Goal: Information Seeking & Learning: Learn about a topic

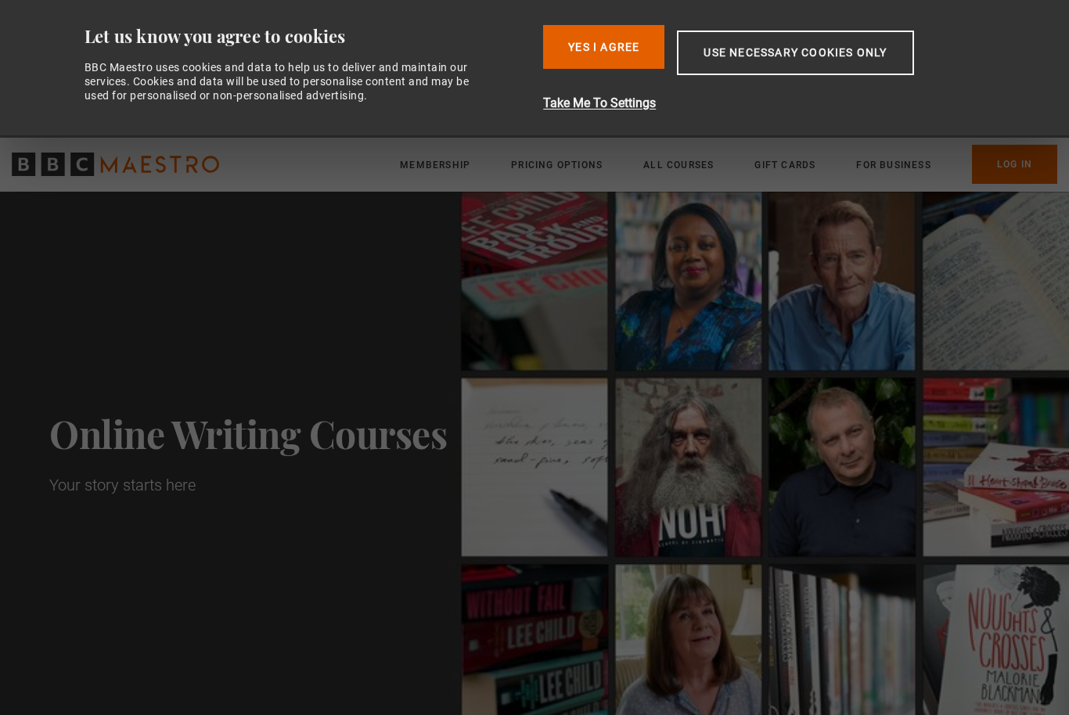
click at [583, 36] on button "Yes I Agree" at bounding box center [603, 47] width 121 height 44
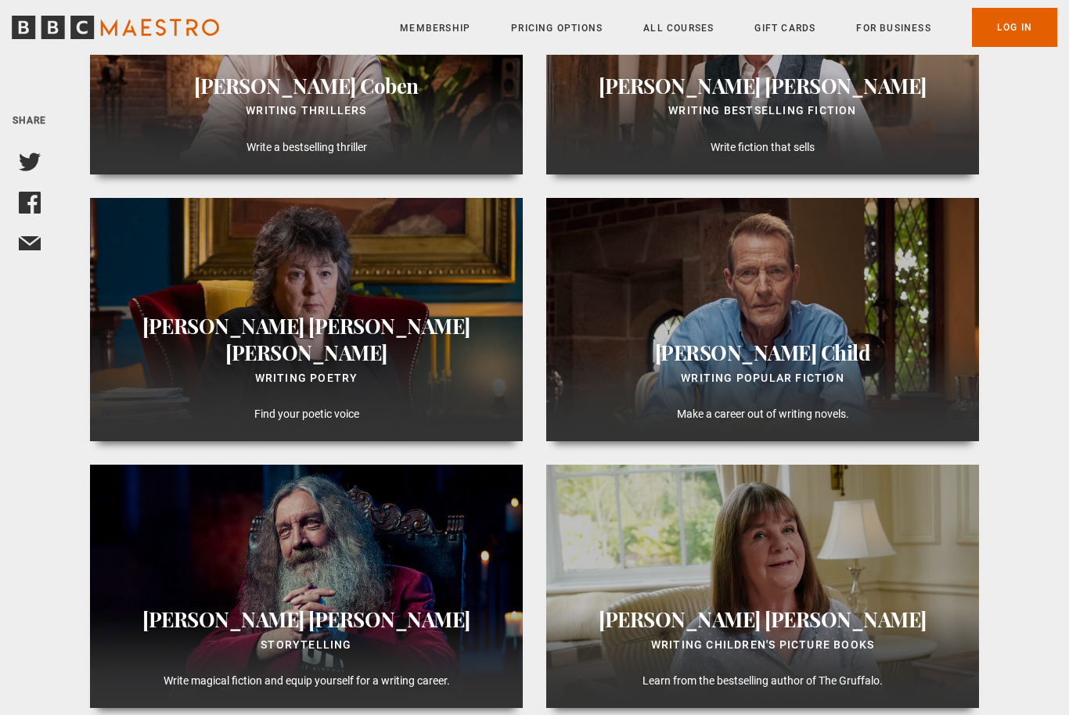
scroll to position [1127, 0]
click at [349, 366] on span "Duffy" at bounding box center [306, 353] width 162 height 27
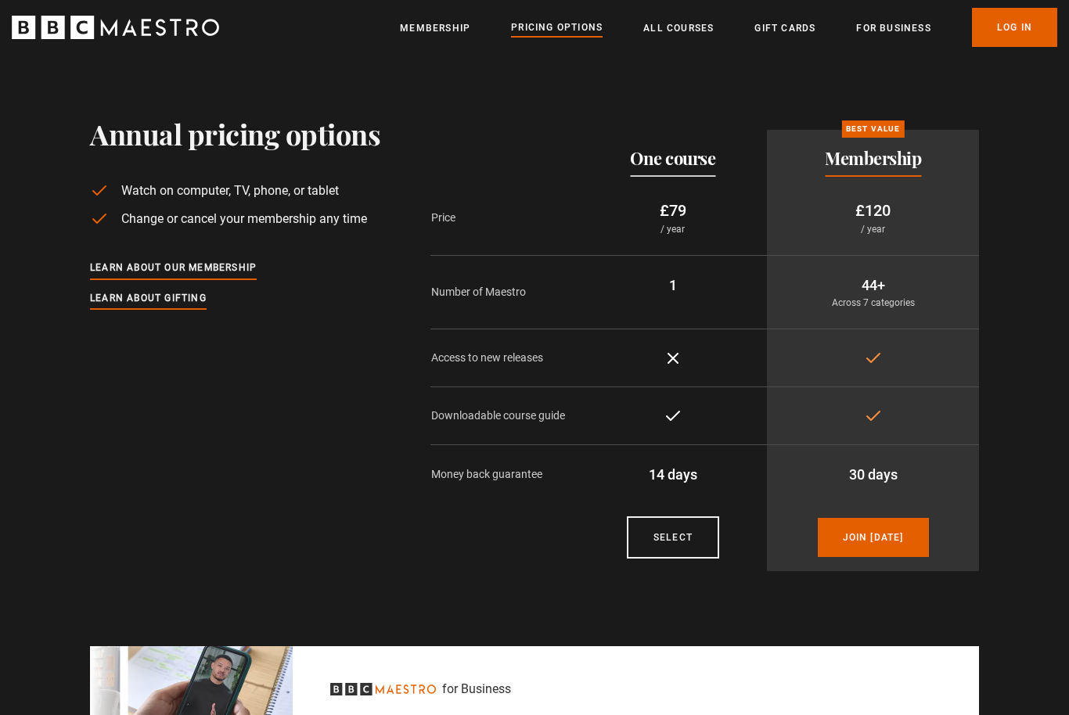
click at [702, 23] on link "All Courses" at bounding box center [678, 28] width 70 height 16
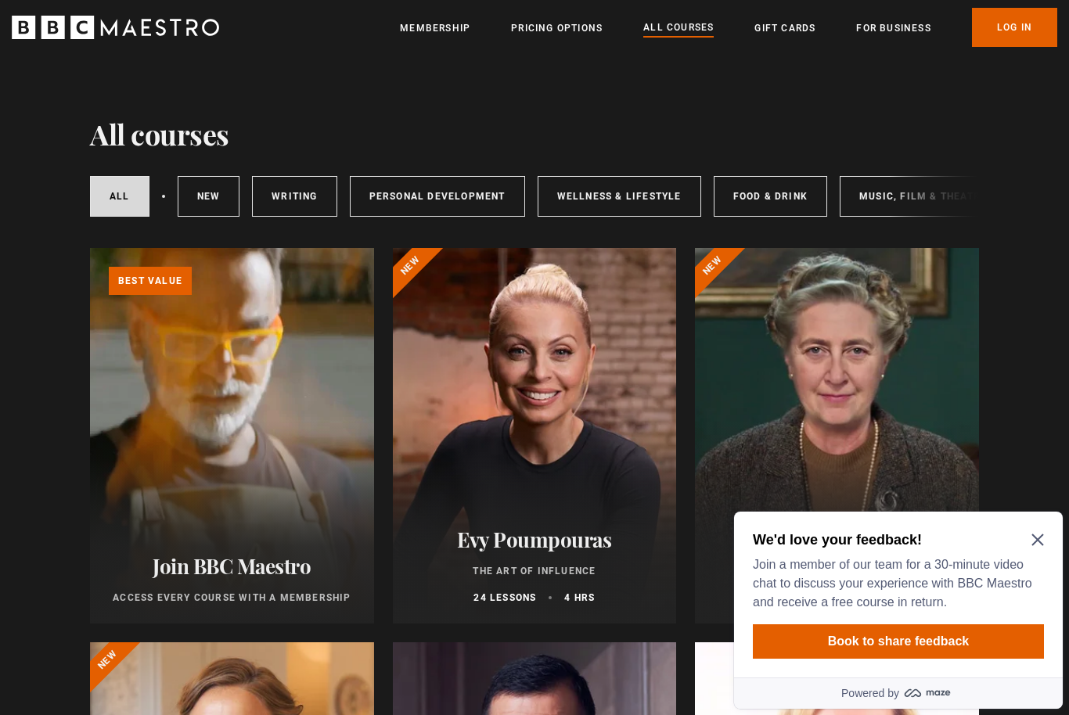
click at [437, 205] on link "Personal Development" at bounding box center [437, 196] width 175 height 41
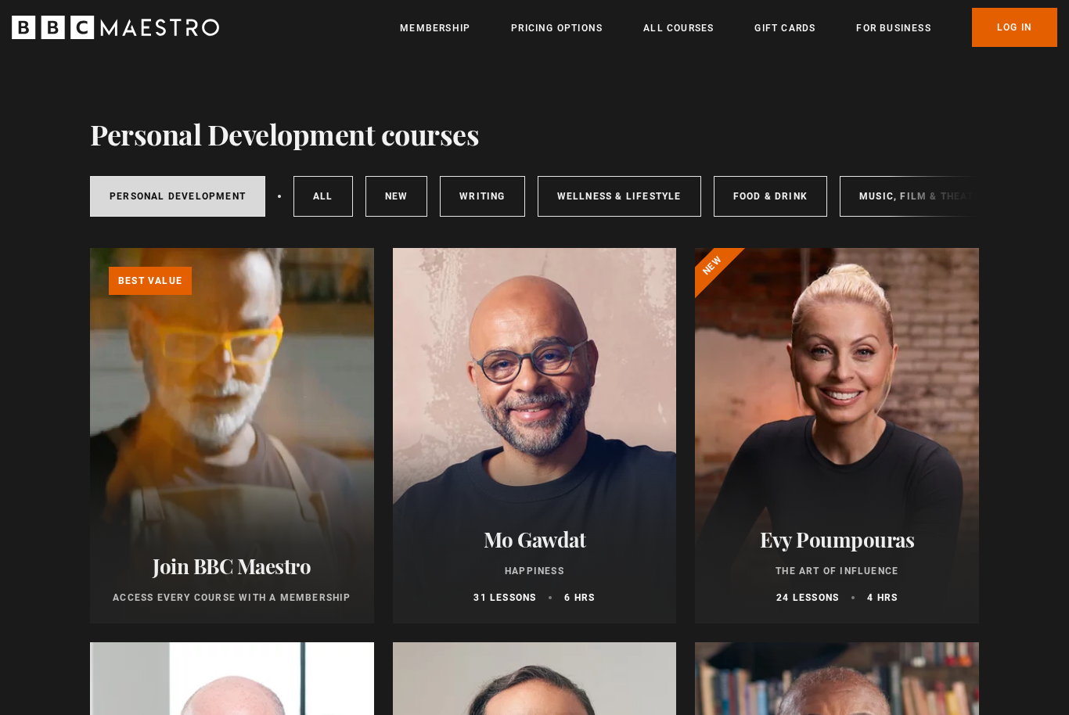
click at [579, 28] on link "Pricing Options" at bounding box center [557, 28] width 92 height 16
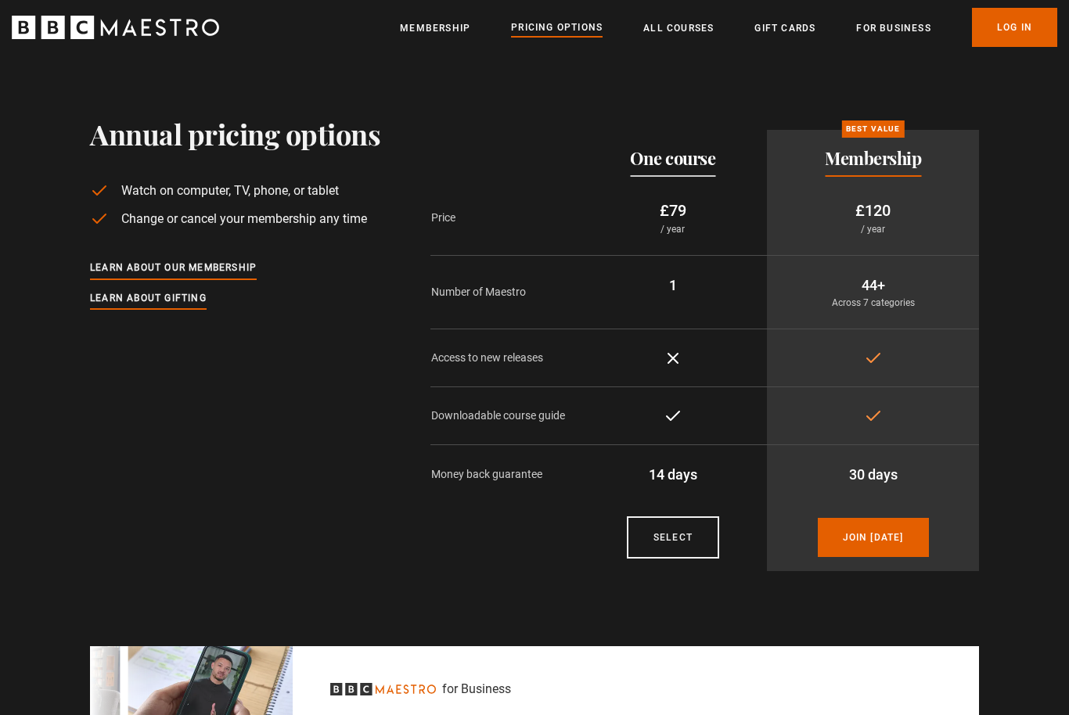
click at [689, 31] on link "All Courses" at bounding box center [678, 28] width 70 height 16
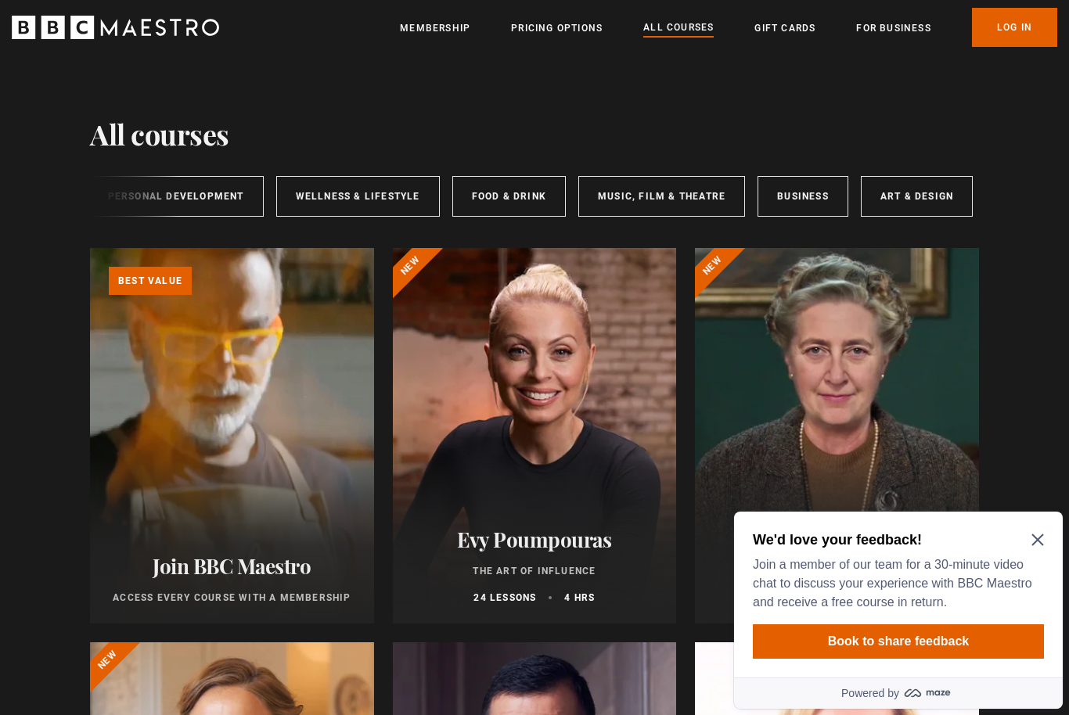
scroll to position [0, 261]
click at [502, 197] on link "Food & Drink" at bounding box center [509, 196] width 113 height 41
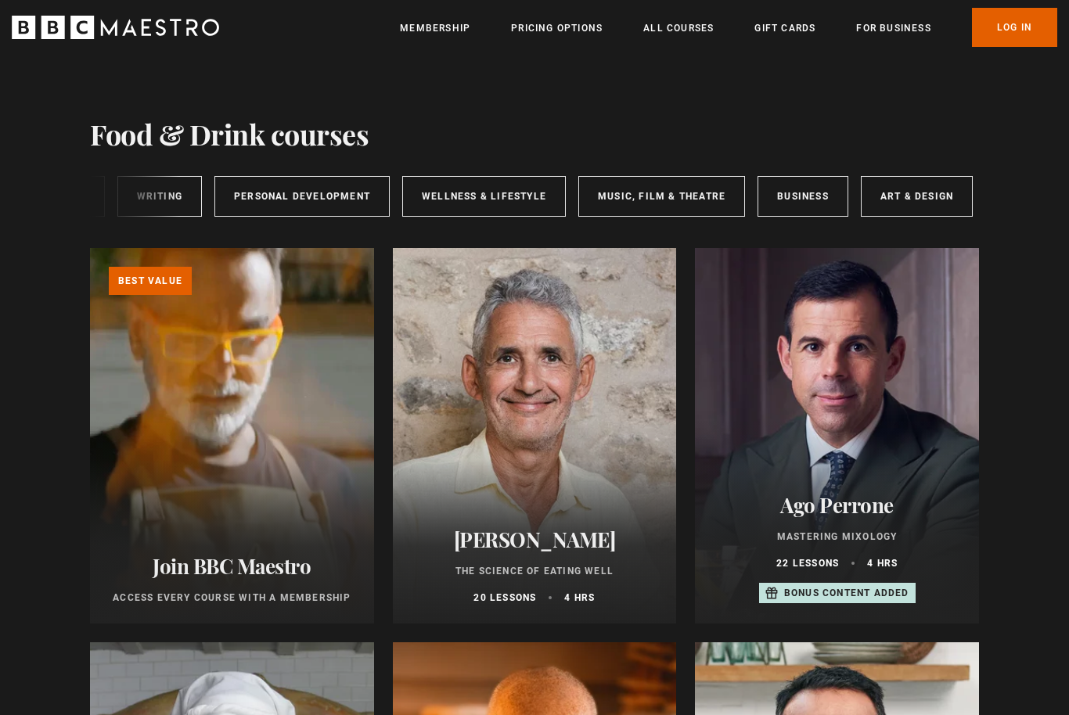
scroll to position [0, 261]
click at [899, 192] on link "Art & Design" at bounding box center [917, 196] width 112 height 41
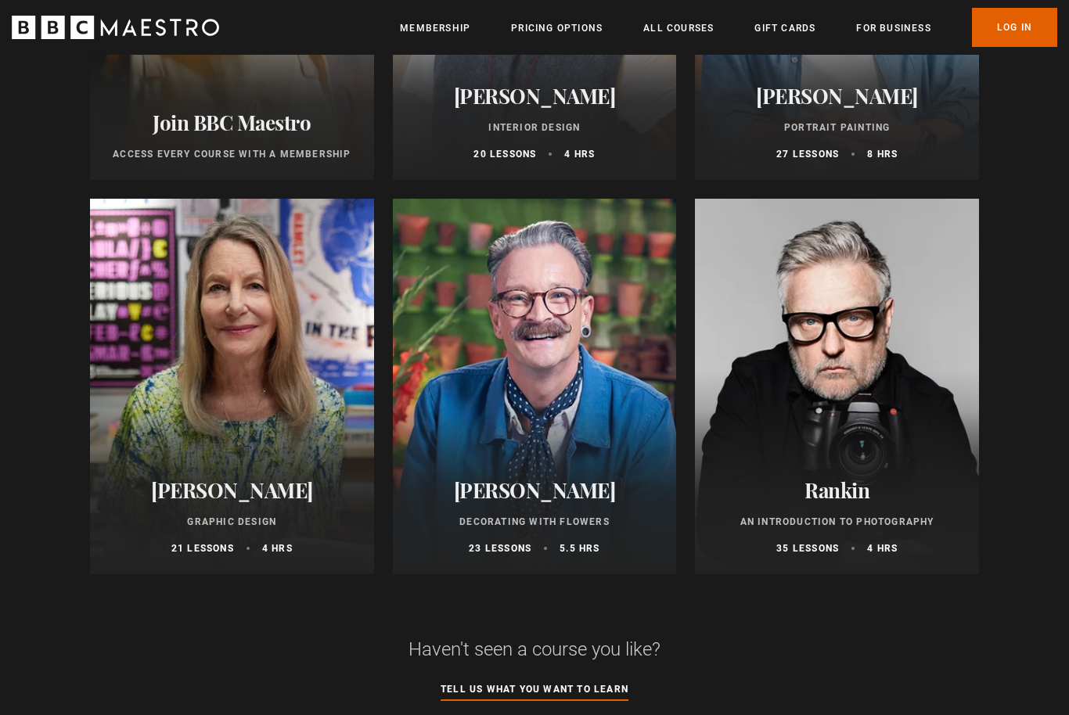
scroll to position [458, 0]
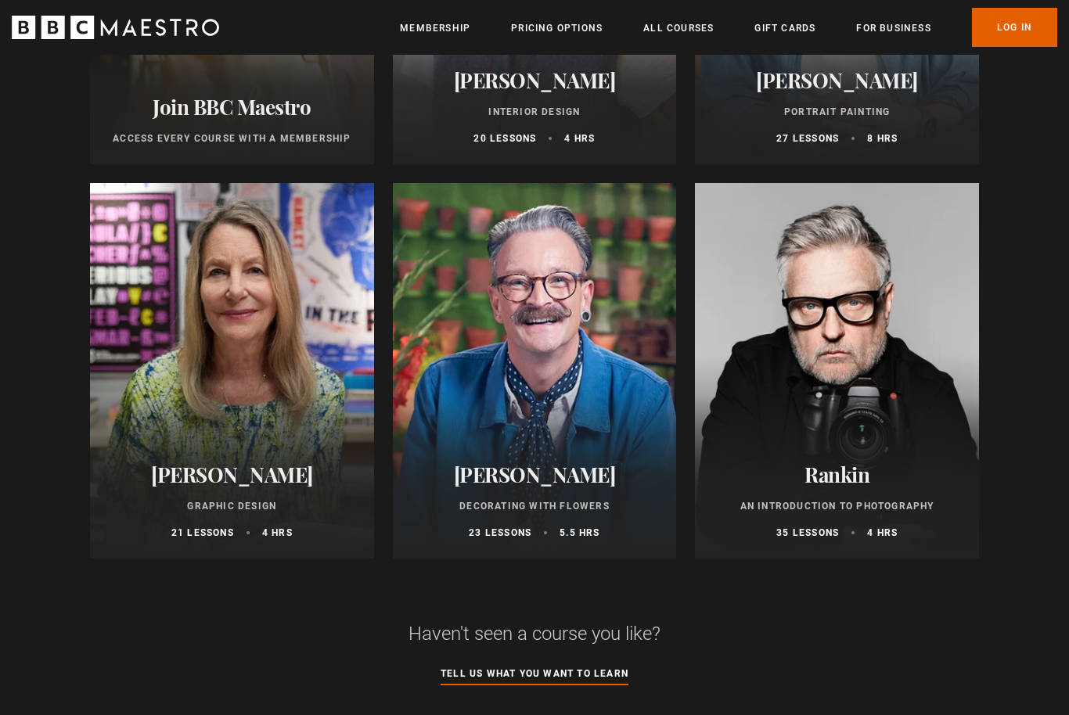
click at [567, 458] on div "Simon Lycett Decorating With Flowers 23 lessons 5.5 hrs" at bounding box center [535, 501] width 284 height 115
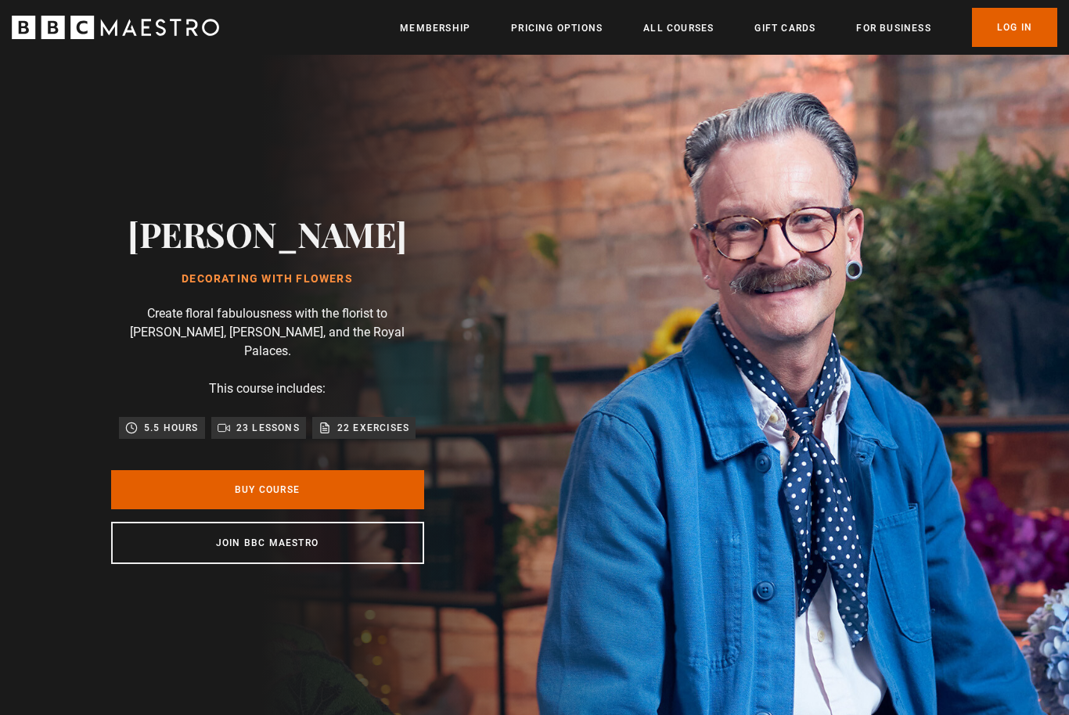
scroll to position [0, 615]
